Goal: Transaction & Acquisition: Book appointment/travel/reservation

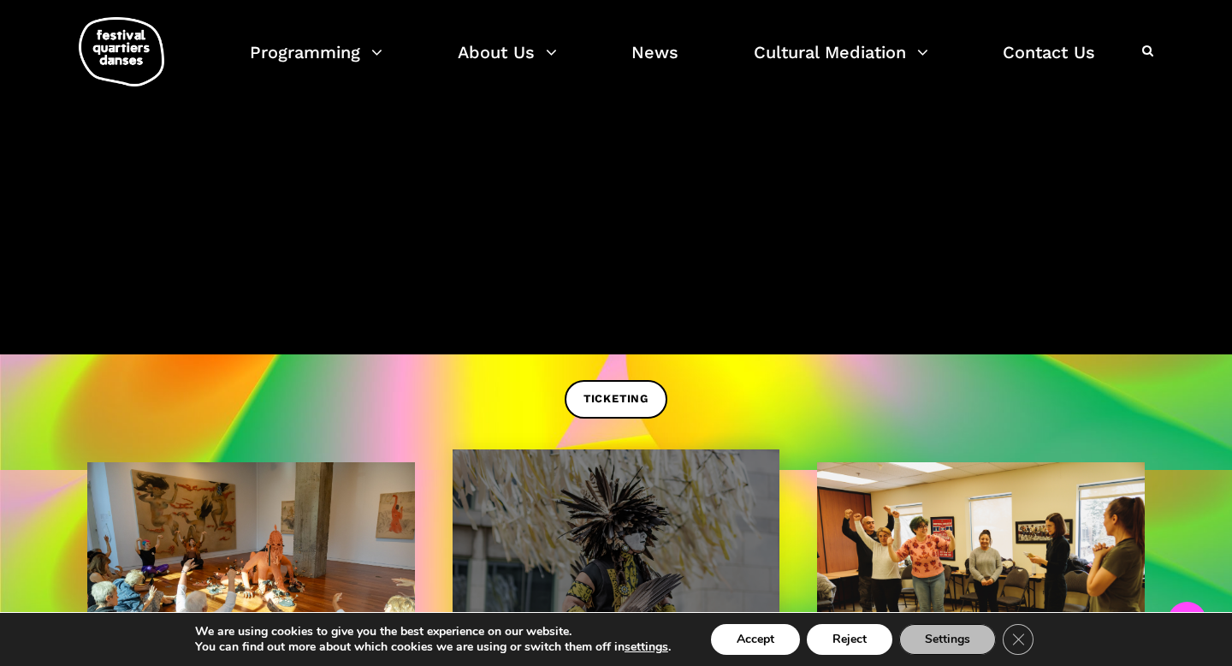
scroll to position [450, 0]
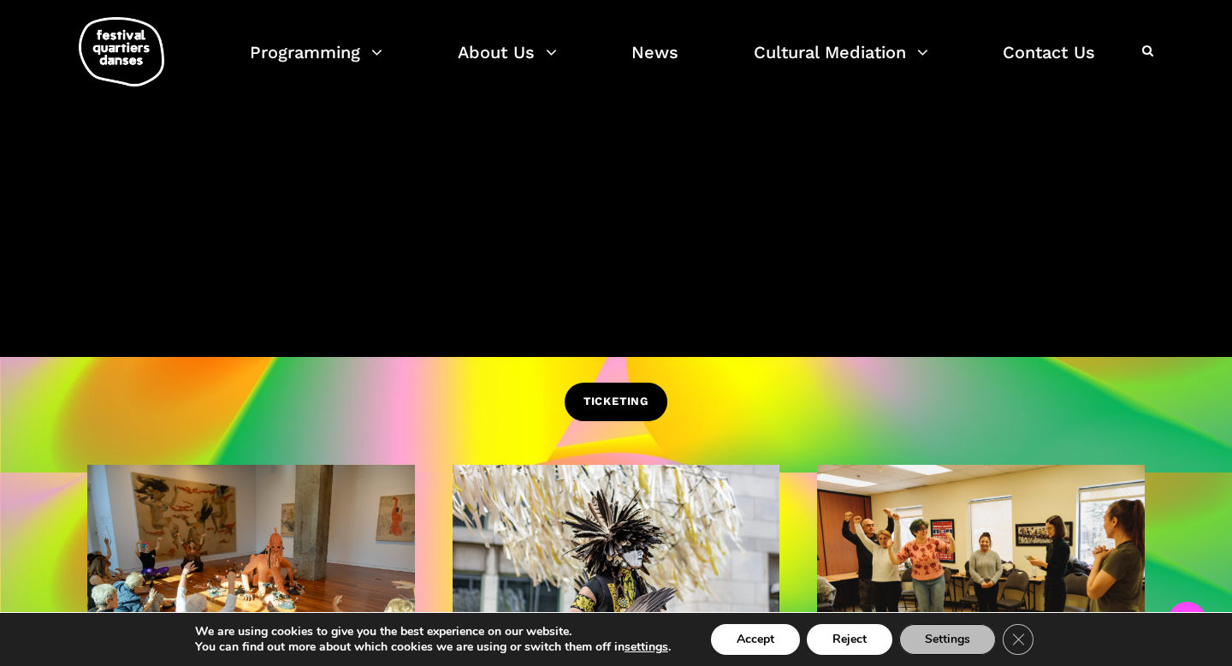
click at [597, 403] on span "TICKETING" at bounding box center [616, 402] width 65 height 18
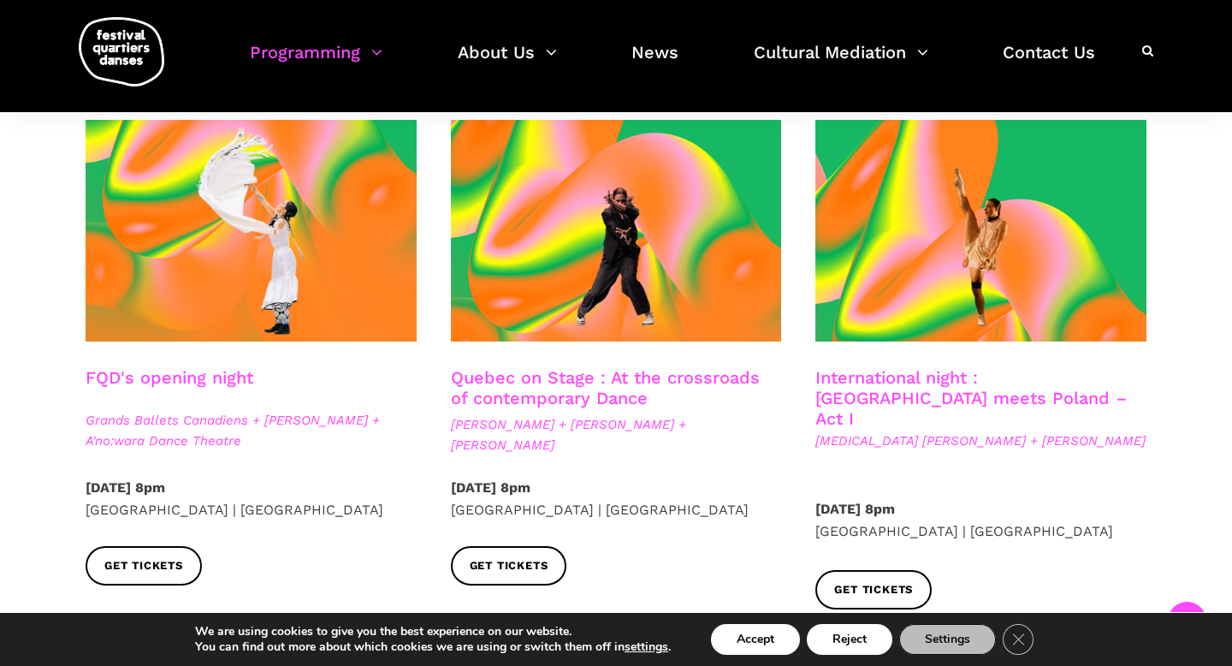
scroll to position [425, 0]
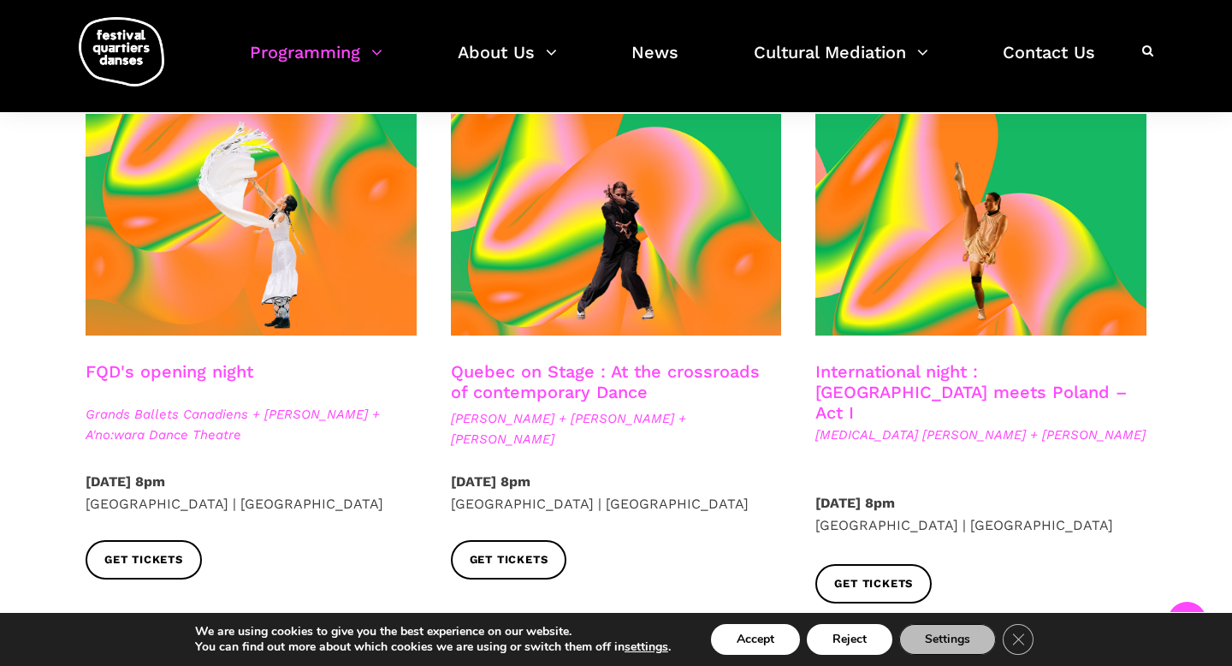
click at [885, 380] on link "International night : Montreal meets Poland – Act I" at bounding box center [972, 392] width 312 height 62
click at [863, 378] on link "International night : Montreal meets Poland – Act I" at bounding box center [972, 392] width 312 height 62
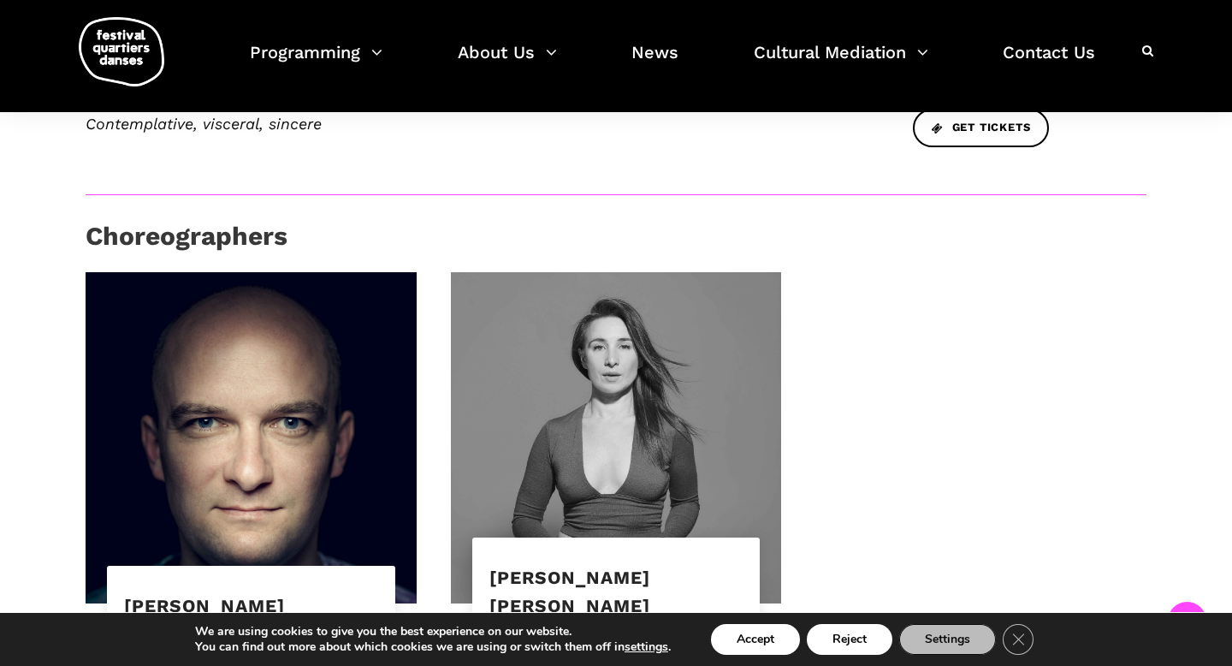
scroll to position [890, 0]
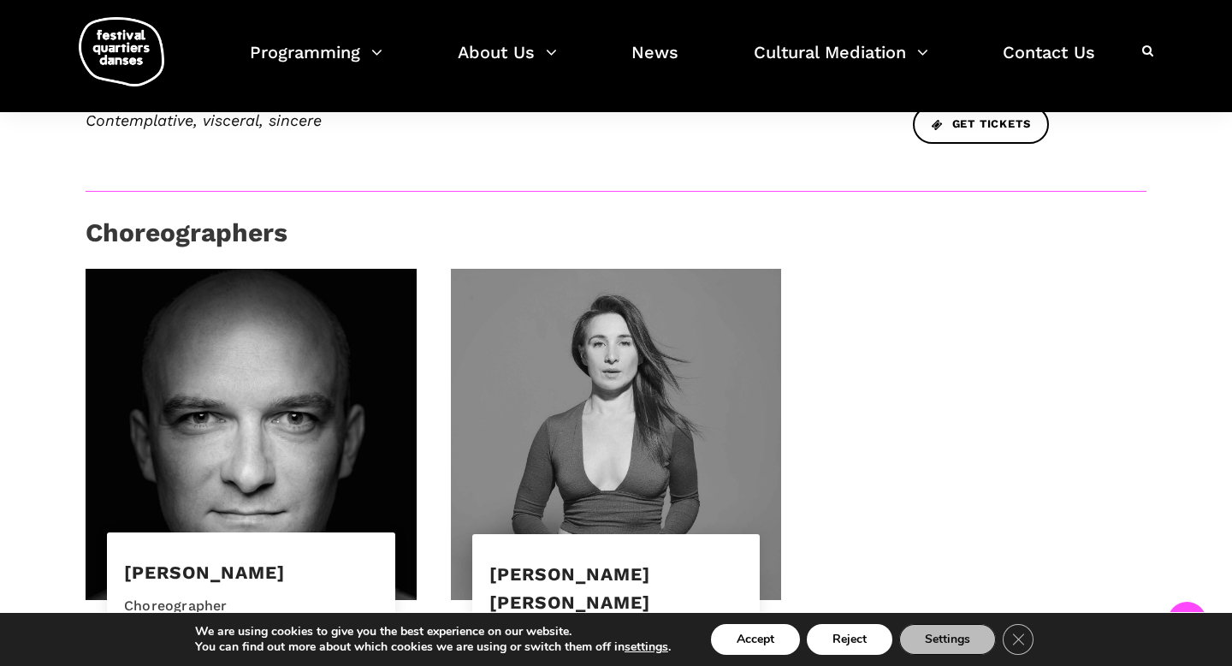
click at [347, 558] on div "[PERSON_NAME]" at bounding box center [251, 572] width 254 height 29
click at [262, 561] on link "Janusz Orlik" at bounding box center [204, 571] width 161 height 21
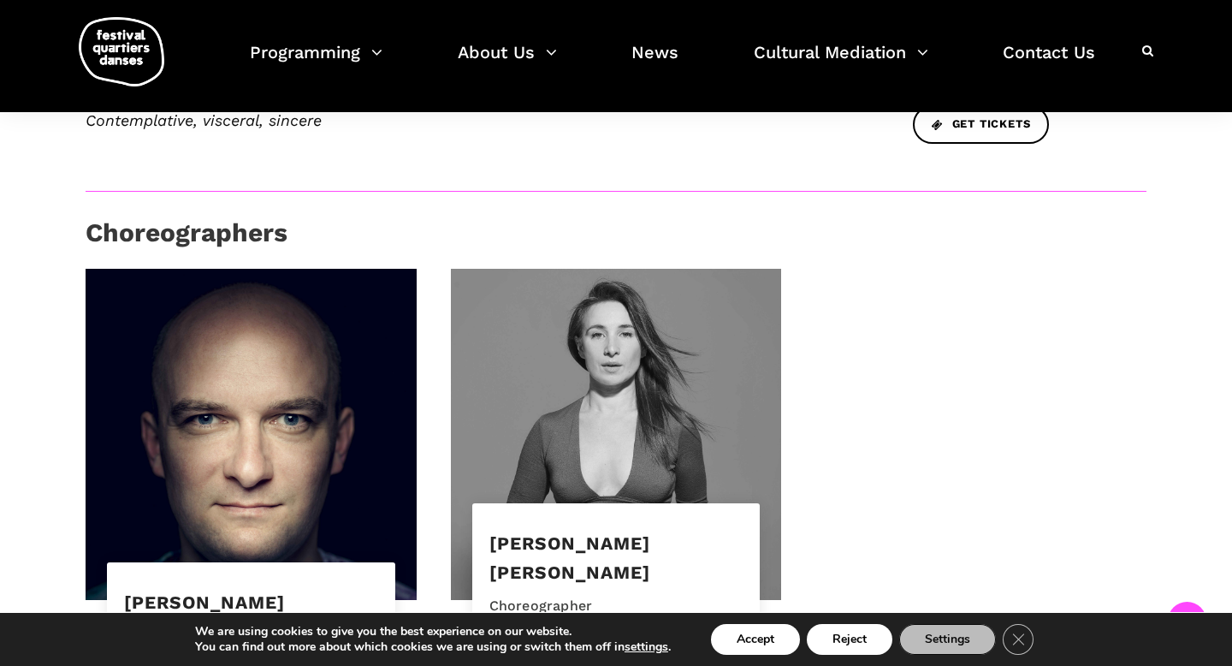
click at [667, 529] on div "[PERSON_NAME] [PERSON_NAME]" at bounding box center [617, 557] width 254 height 57
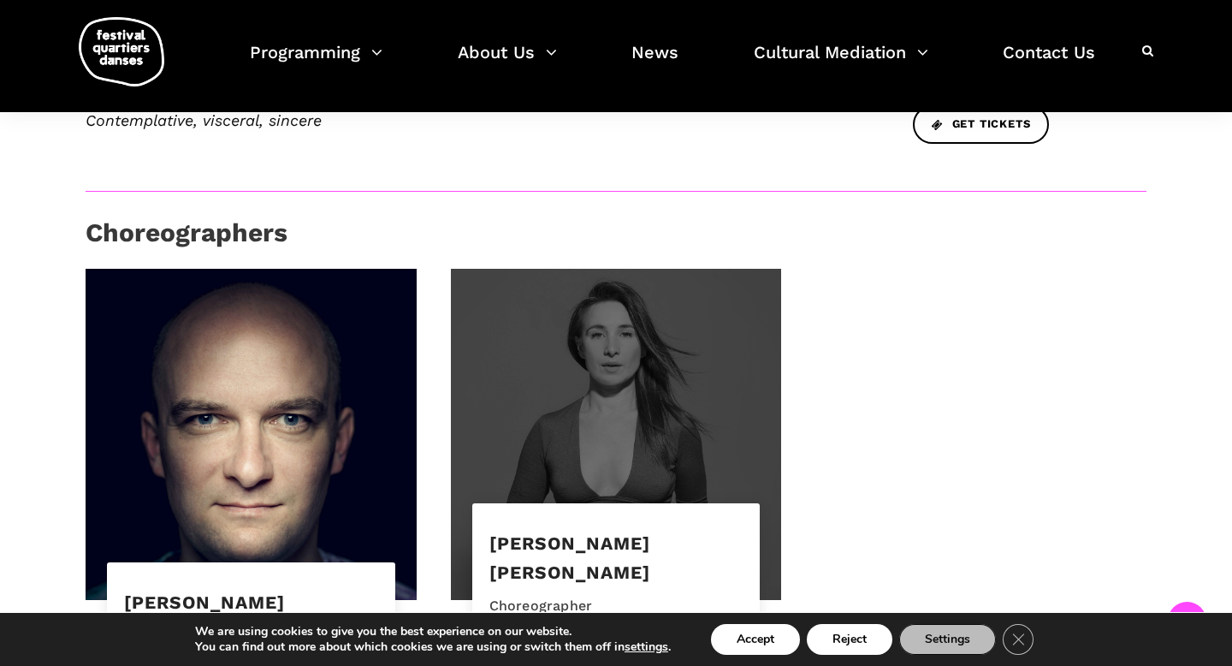
click at [647, 403] on div at bounding box center [616, 434] width 331 height 331
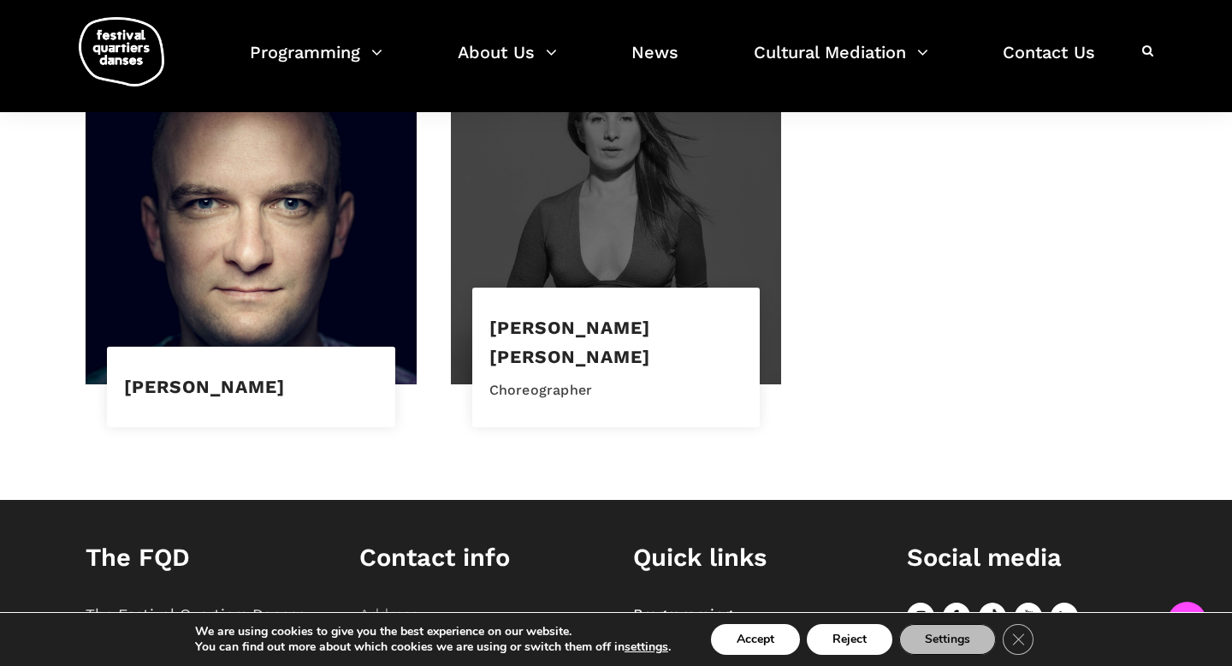
scroll to position [945, 0]
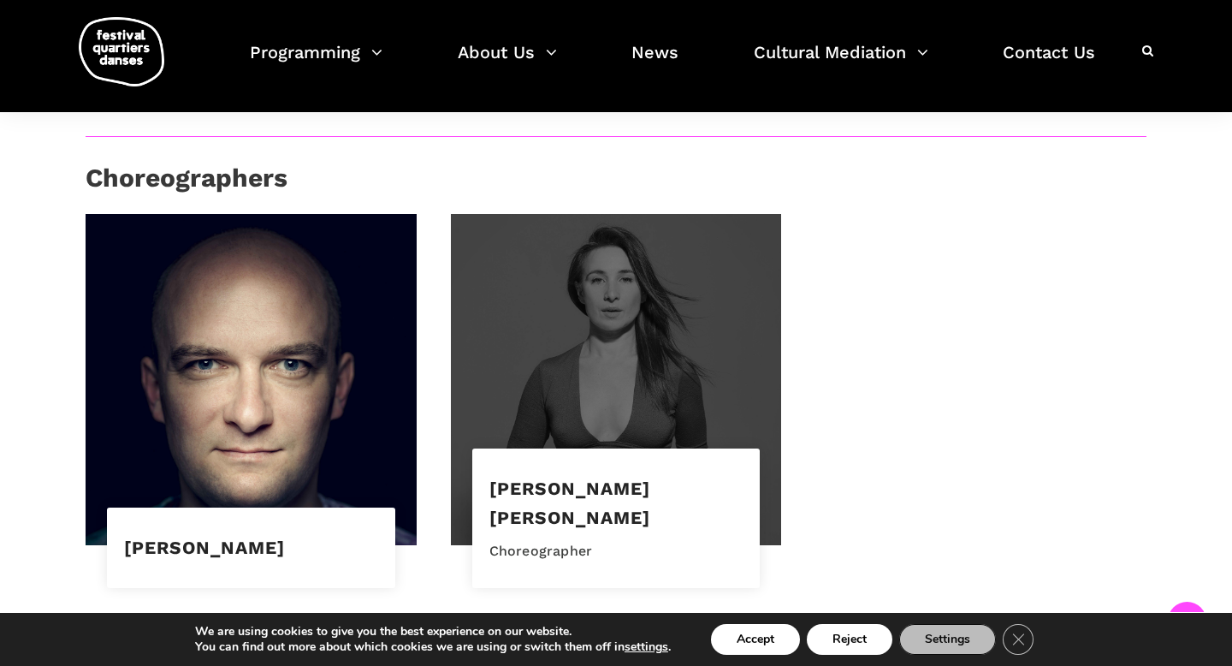
click at [597, 223] on div at bounding box center [616, 379] width 331 height 331
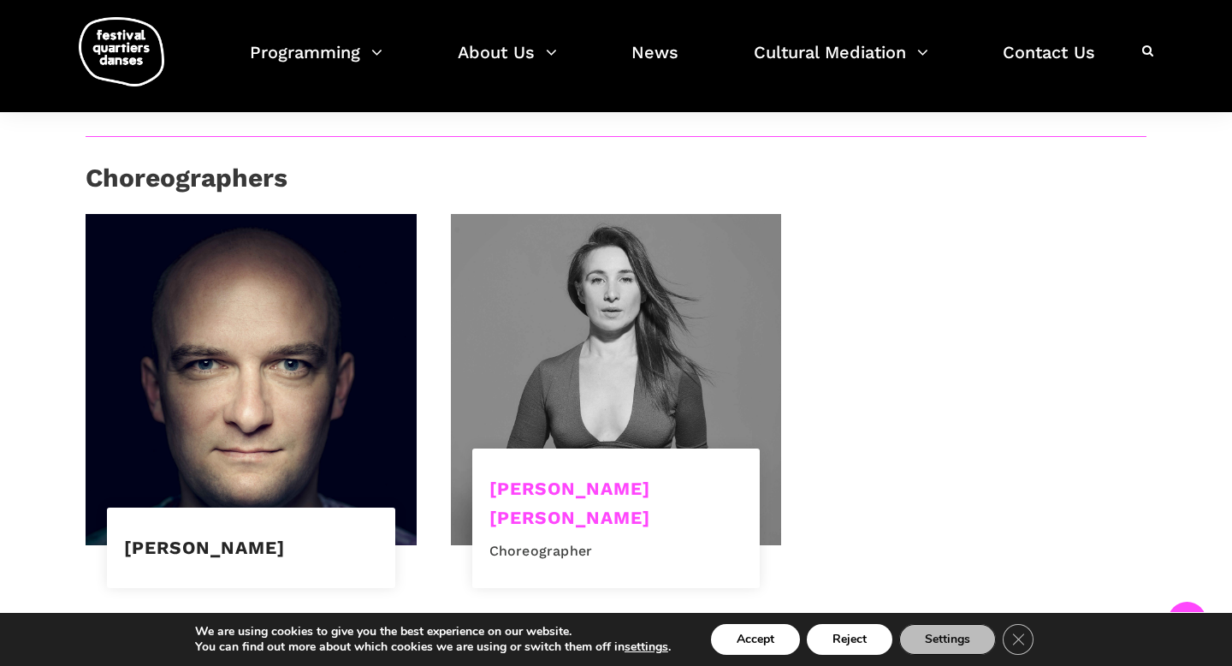
click at [503, 478] on link "Kyra Jean Green" at bounding box center [570, 503] width 161 height 50
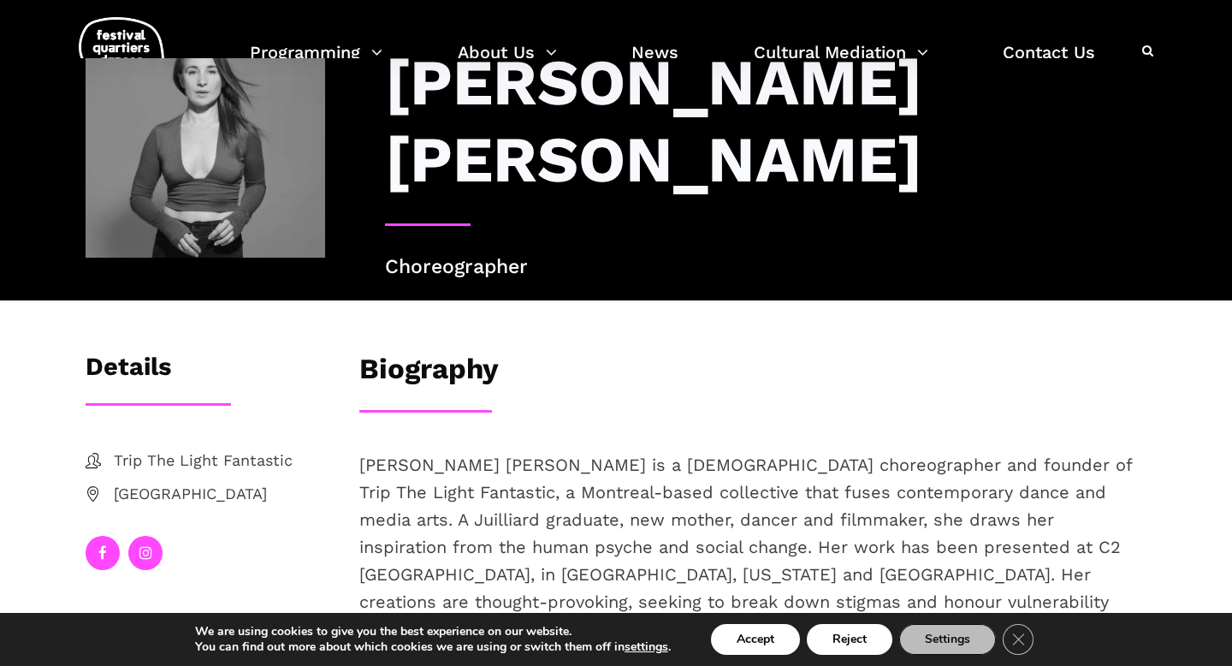
scroll to position [103, 0]
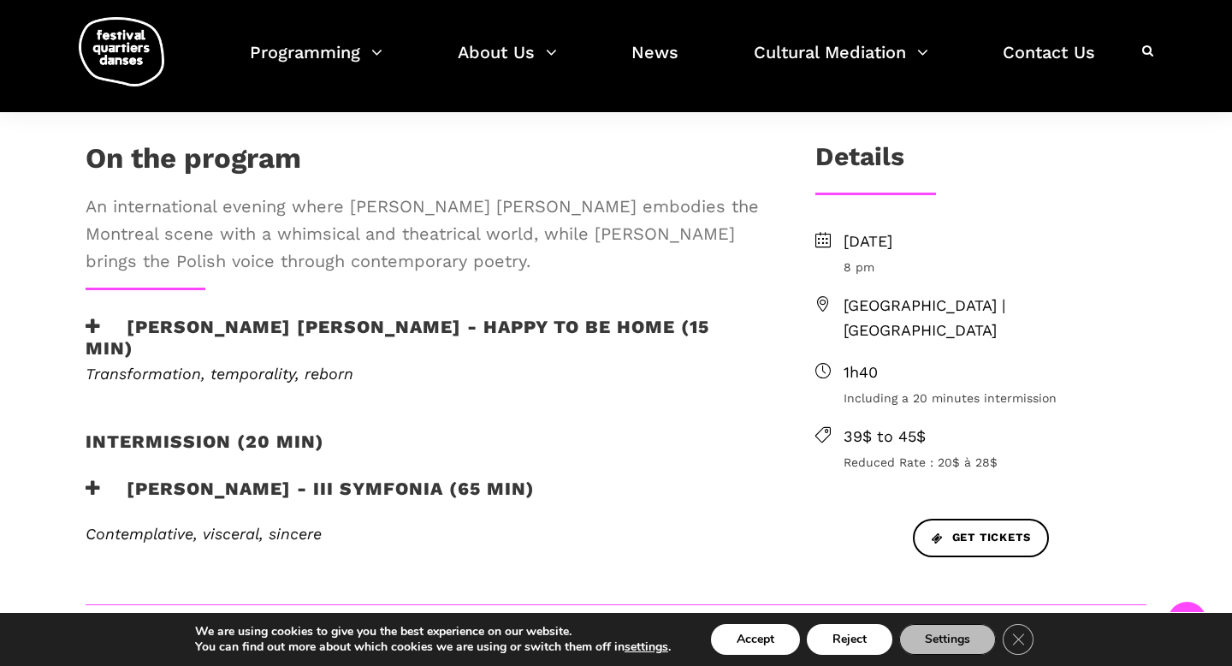
scroll to position [471, 0]
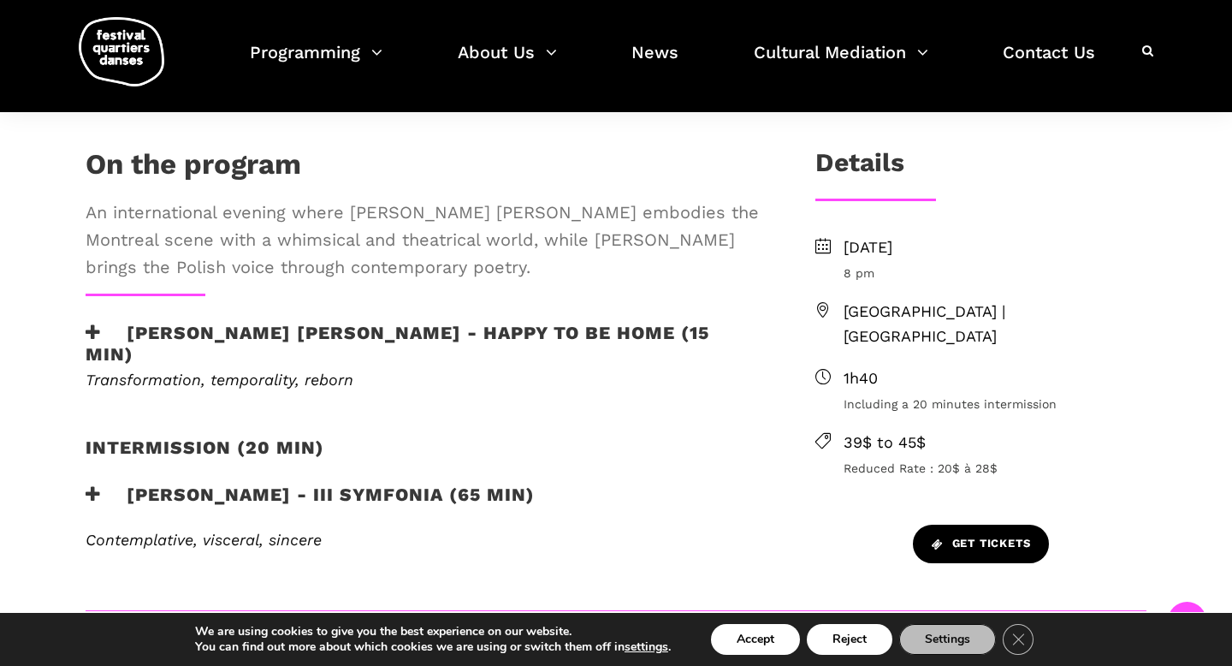
click at [1013, 535] on span "Get tickets" at bounding box center [981, 544] width 99 height 18
